Goal: Register for event/course

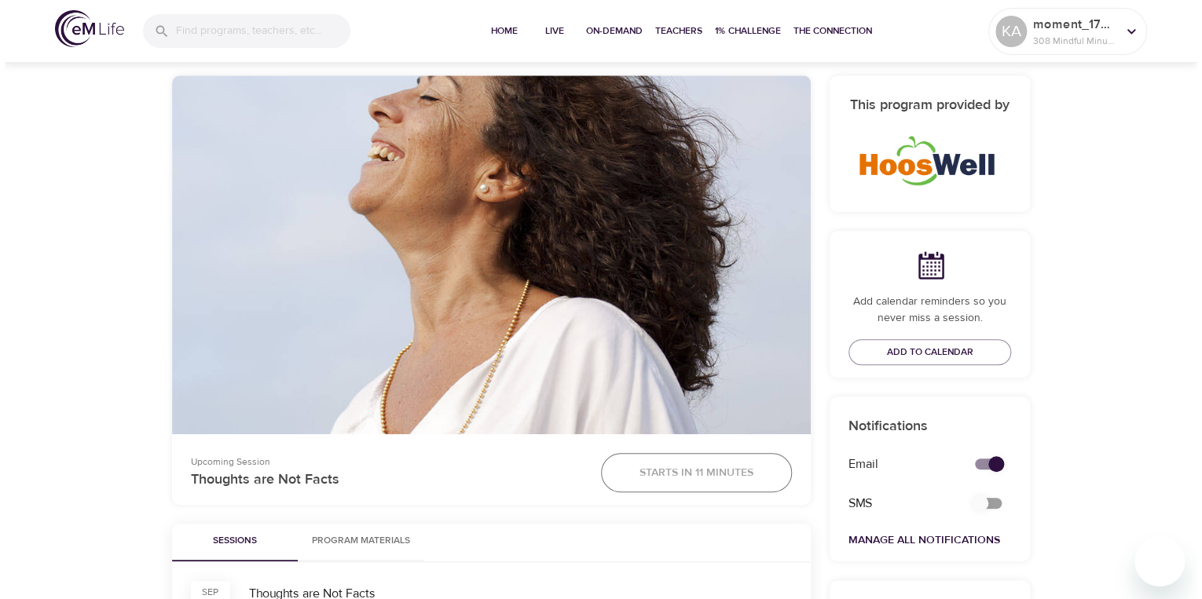
scroll to position [377, 0]
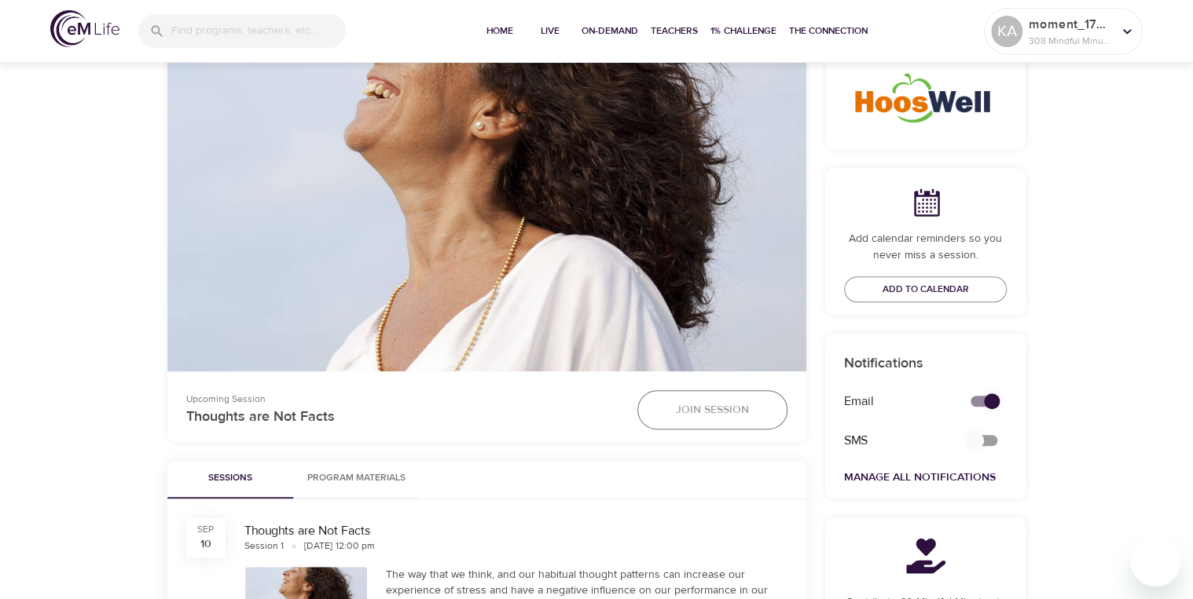
click at [732, 405] on span "Join Session" at bounding box center [712, 411] width 73 height 20
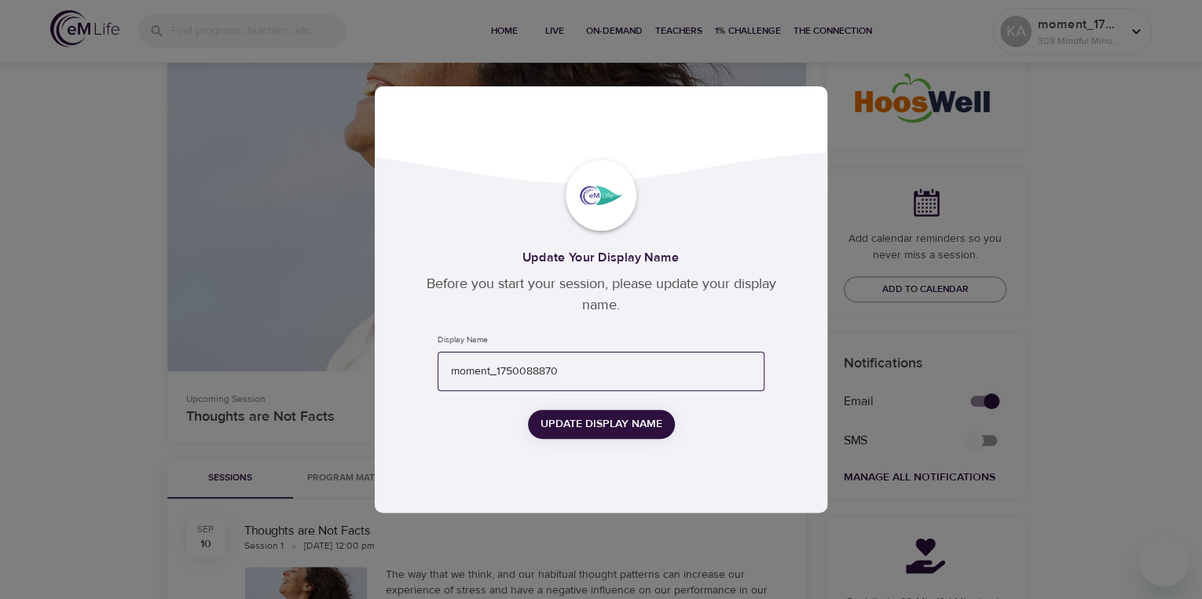
click at [625, 378] on input "moment_1750088870" at bounding box center [601, 372] width 327 height 40
type input "[PERSON_NAME]"
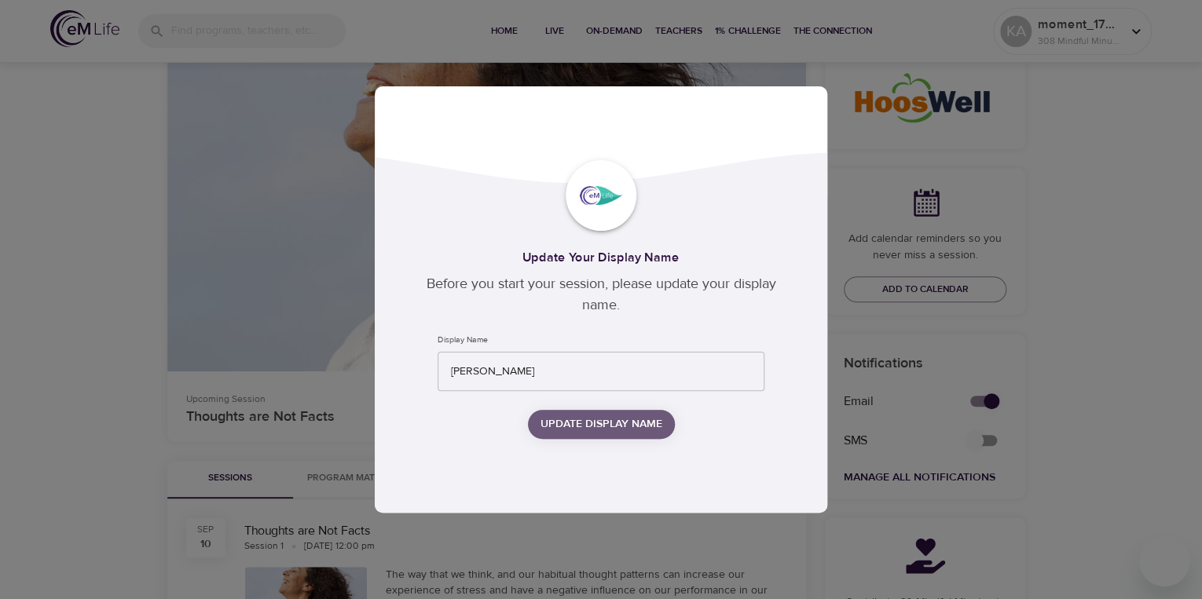
click at [617, 418] on span "Update Display Name" at bounding box center [601, 425] width 122 height 20
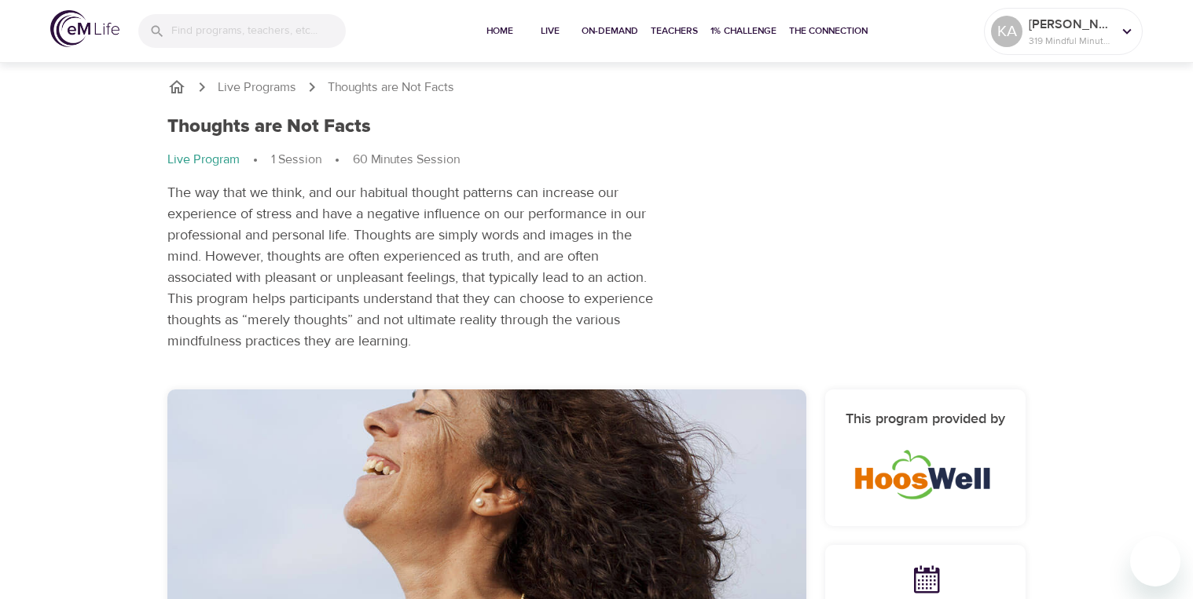
scroll to position [377, 0]
